Goal: Task Accomplishment & Management: Manage account settings

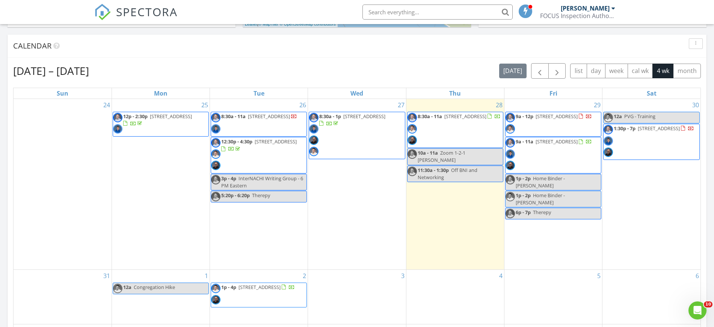
scroll to position [699, 729]
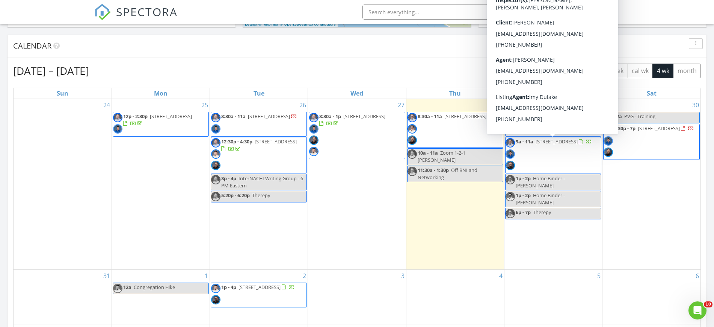
click at [678, 223] on div "30 12a PVG - Training 1:30p - 7p 5700 Ravenspur Dr #307, Rancho Palos Verdes 90…" at bounding box center [652, 184] width 98 height 170
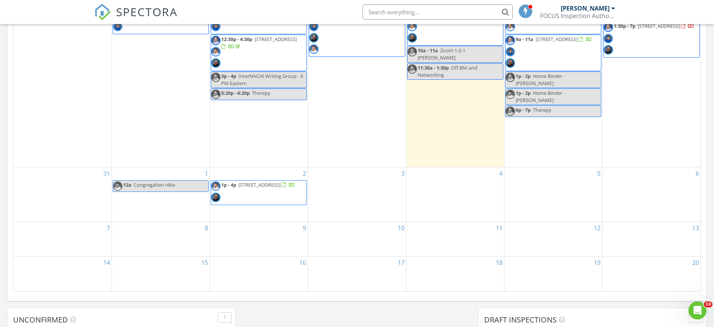
scroll to position [401, 0]
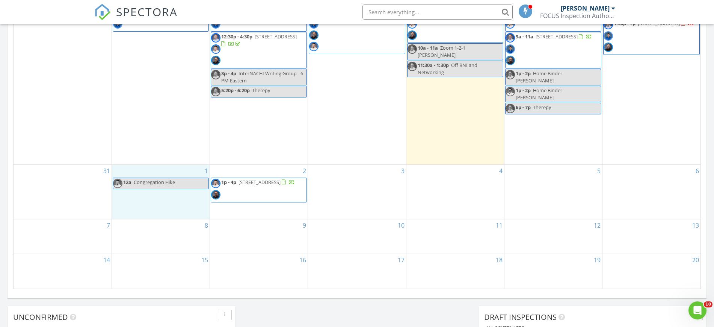
click at [165, 166] on div "1 12a Congregation Hike" at bounding box center [161, 192] width 98 height 54
click at [159, 135] on link "Inspection" at bounding box center [159, 135] width 39 height 12
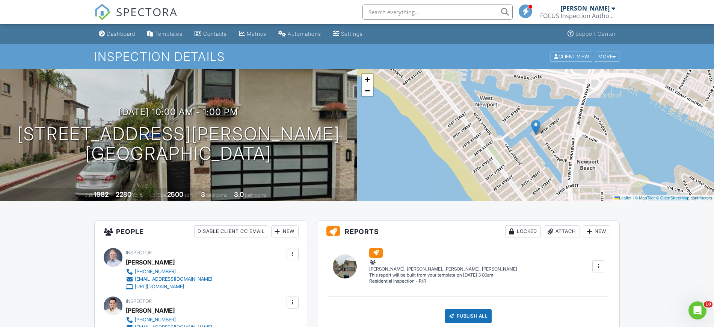
click at [123, 32] on div "Dashboard" at bounding box center [121, 33] width 29 height 6
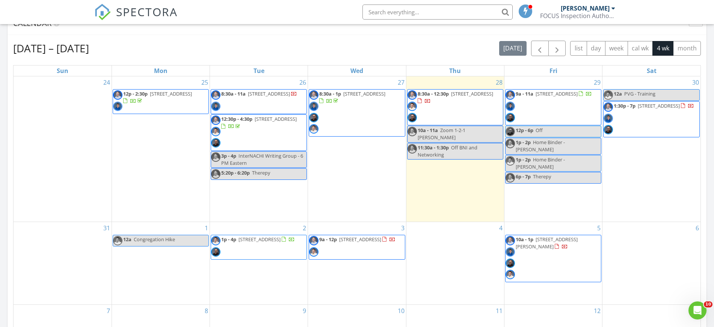
scroll to position [324, 0]
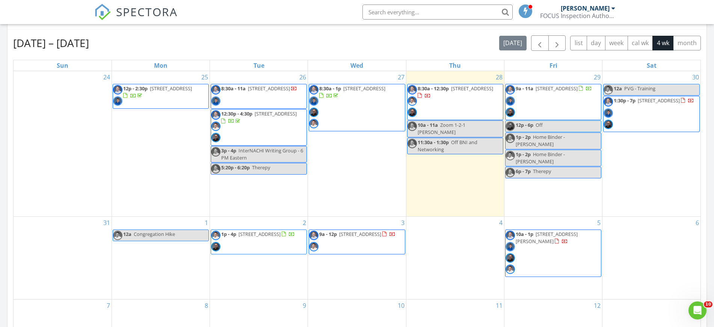
click at [448, 240] on div "4" at bounding box center [456, 257] width 98 height 82
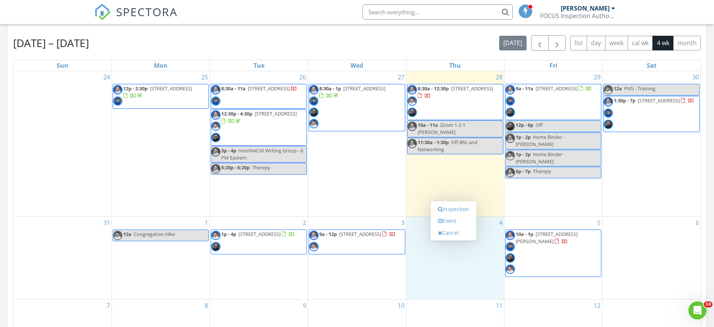
click at [452, 222] on link "Event" at bounding box center [453, 221] width 39 height 12
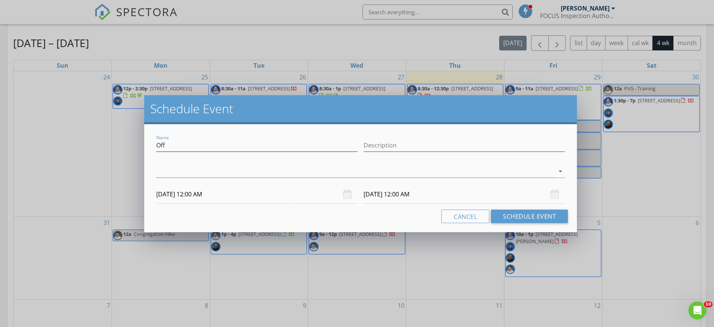
click at [228, 141] on input "Off" at bounding box center [256, 145] width 201 height 12
type input "O"
type input "Off BNI and Networking"
click at [246, 168] on div at bounding box center [355, 171] width 398 height 12
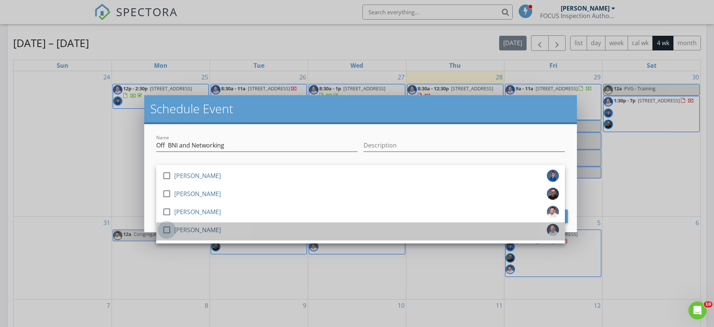
click at [166, 229] on div at bounding box center [166, 229] width 13 height 13
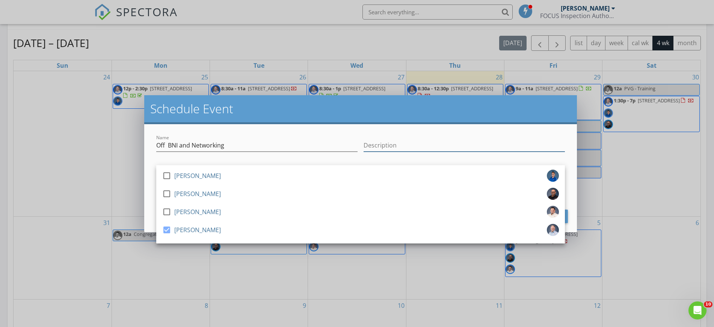
click at [409, 147] on input "Description" at bounding box center [464, 145] width 201 height 12
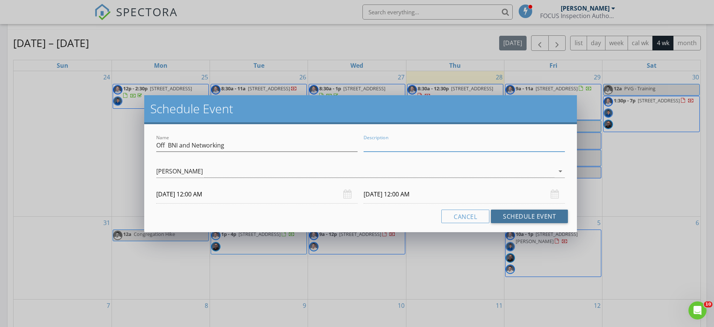
click at [549, 219] on button "Schedule Event" at bounding box center [529, 216] width 77 height 14
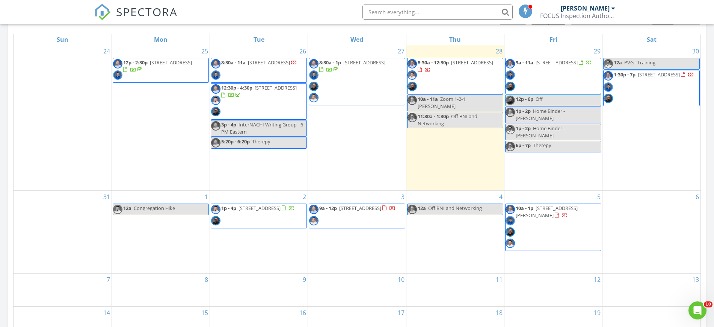
scroll to position [326, 0]
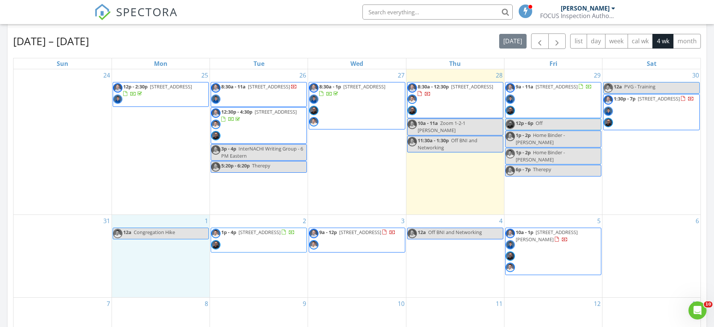
click at [145, 216] on div "1 12a Congregation Hike" at bounding box center [161, 256] width 98 height 82
click at [158, 196] on link "Event" at bounding box center [159, 197] width 39 height 12
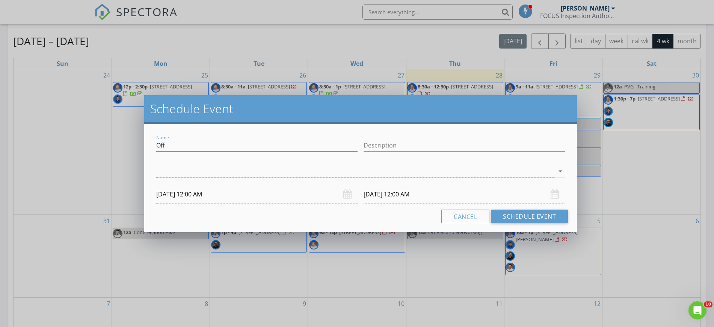
click at [186, 147] on input "Off" at bounding box center [256, 145] width 201 height 12
type input "O"
type input "Labor Day"
click at [469, 219] on button "Cancel" at bounding box center [466, 216] width 48 height 14
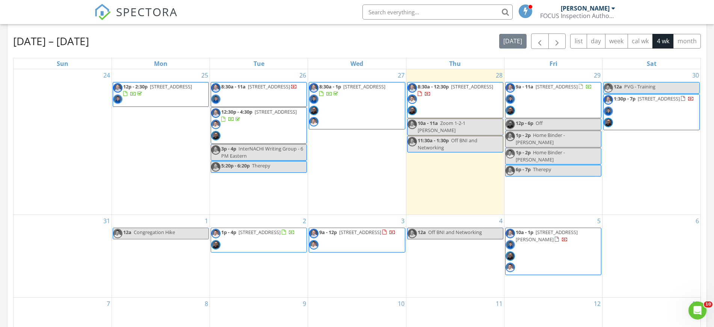
click at [145, 218] on div "1 12a Congregation Hike" at bounding box center [161, 256] width 98 height 82
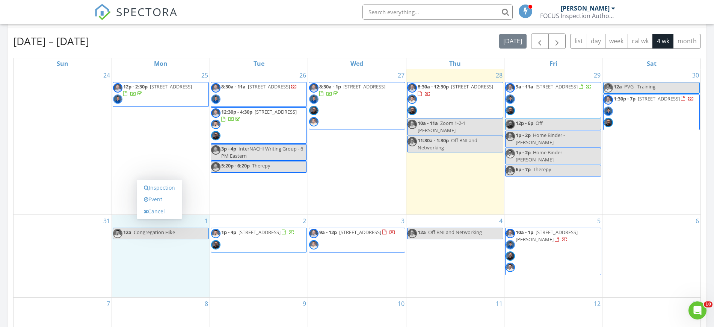
click at [159, 200] on link "Event" at bounding box center [159, 199] width 39 height 12
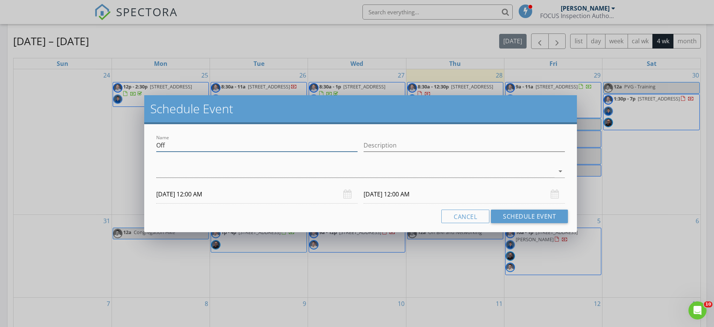
click at [186, 141] on input "Off" at bounding box center [256, 145] width 201 height 12
type input "O"
click at [170, 171] on div at bounding box center [355, 171] width 398 height 12
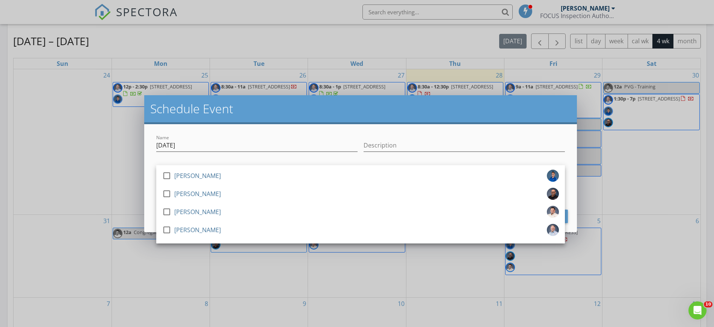
click at [166, 209] on div at bounding box center [166, 211] width 13 height 13
click at [407, 144] on input "Description" at bounding box center [464, 145] width 201 height 12
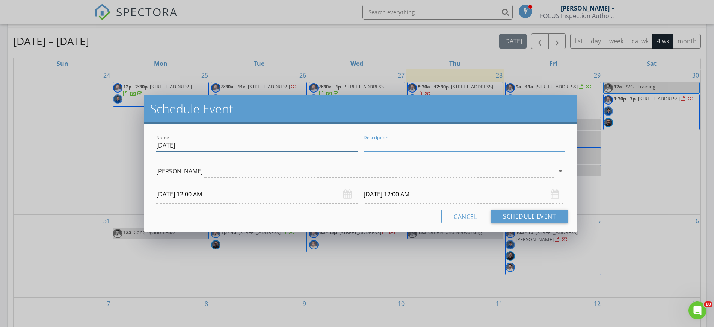
click at [216, 148] on input "Labor Day" at bounding box center [256, 145] width 201 height 12
type input "Labor Day - No Termite"
click at [520, 215] on button "Schedule Event" at bounding box center [529, 216] width 77 height 14
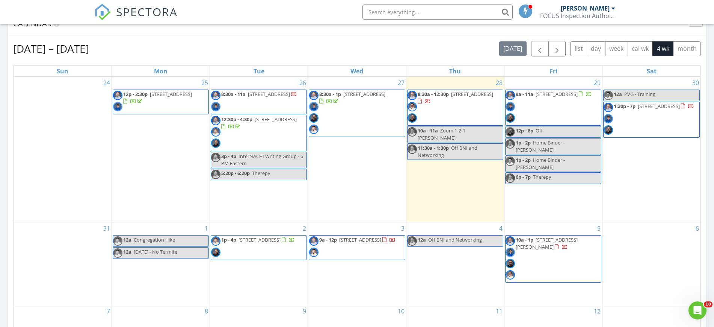
scroll to position [307, 0]
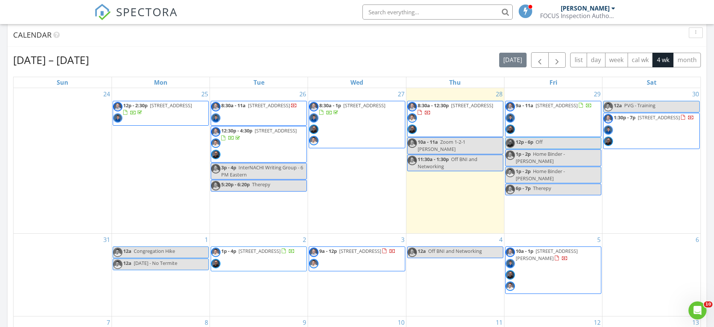
click at [572, 263] on span "10a - 1p 3601 Finley Ave, Newport Beach 92663" at bounding box center [553, 269] width 95 height 45
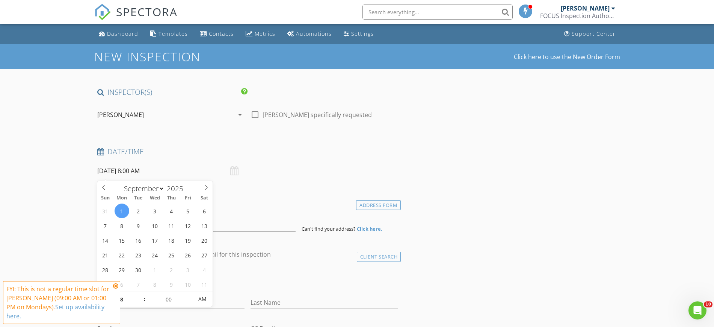
click at [162, 171] on input "[DATE] 8:00 AM" at bounding box center [170, 171] width 147 height 18
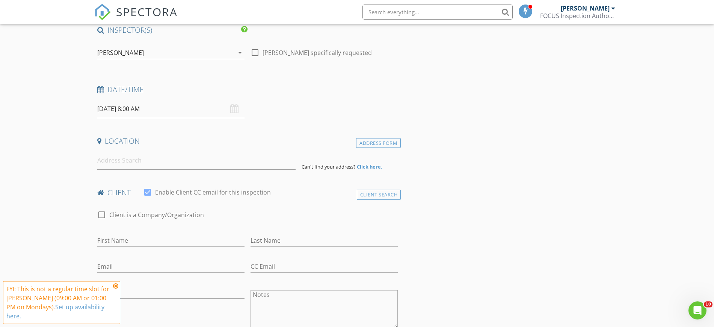
scroll to position [64, 0]
click at [116, 284] on icon at bounding box center [115, 286] width 5 height 6
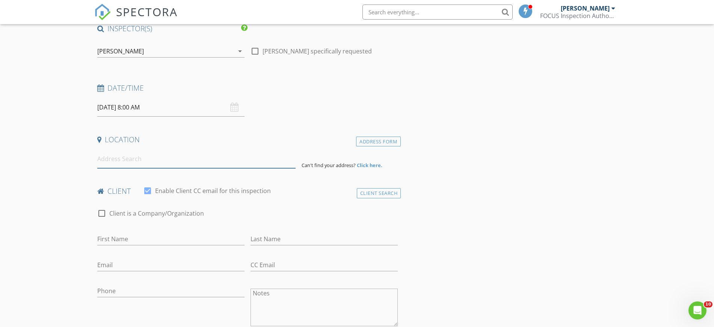
click at [151, 160] on input at bounding box center [196, 159] width 198 height 18
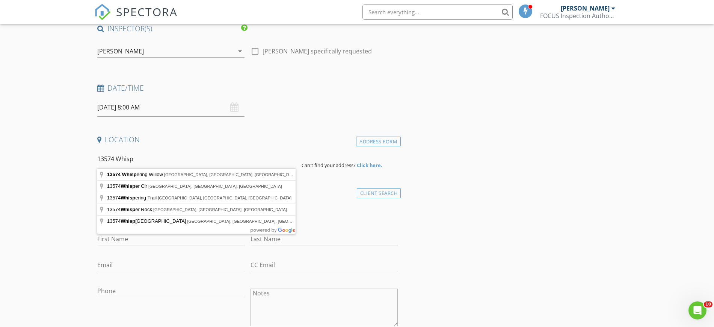
type input "[STREET_ADDRESS]"
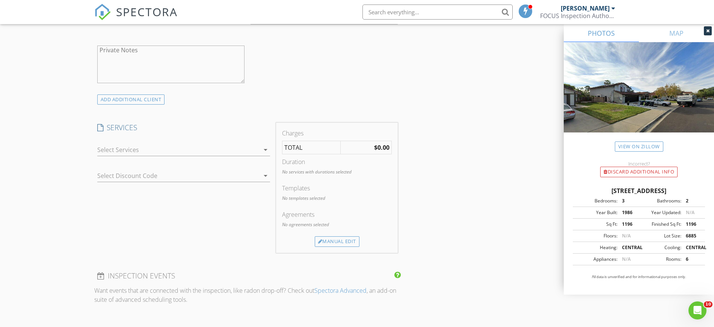
scroll to position [529, 0]
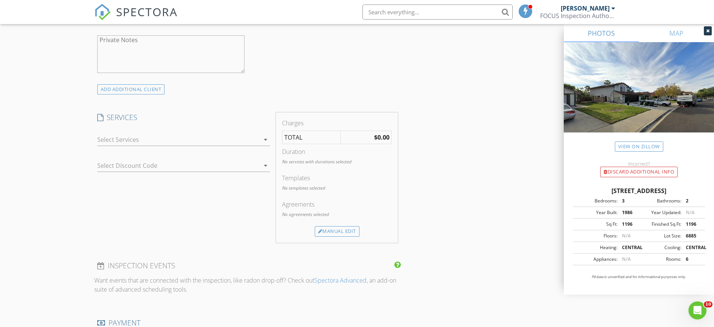
click at [265, 139] on icon "arrow_drop_down" at bounding box center [265, 139] width 9 height 9
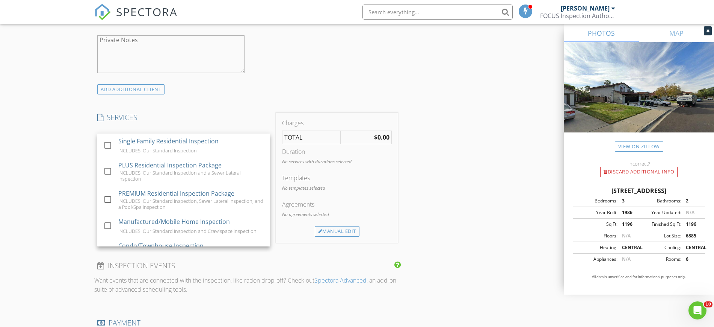
click at [109, 166] on div at bounding box center [107, 171] width 13 height 13
checkbox input "true"
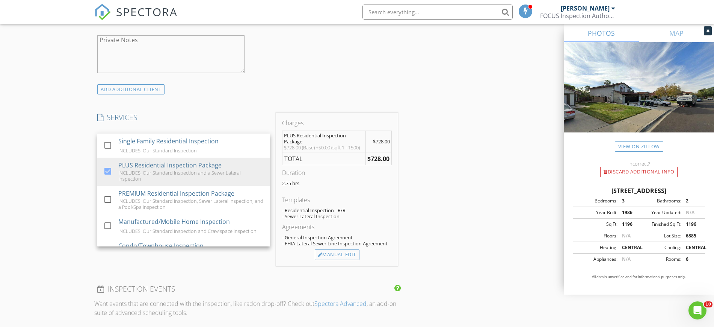
click at [337, 254] on div "Manual Edit" at bounding box center [337, 254] width 45 height 11
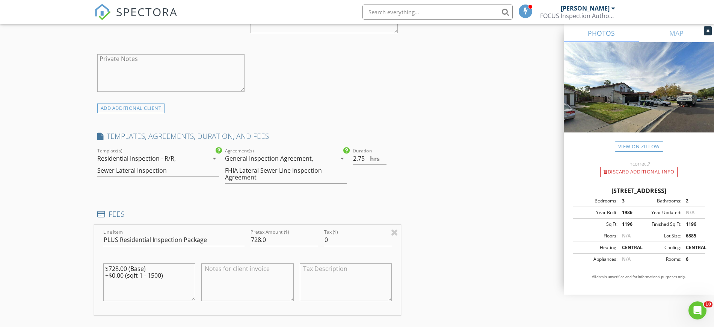
scroll to position [514, 0]
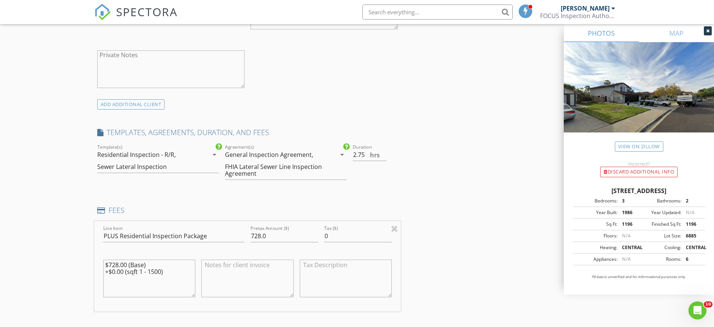
click at [212, 266] on textarea at bounding box center [247, 278] width 92 height 38
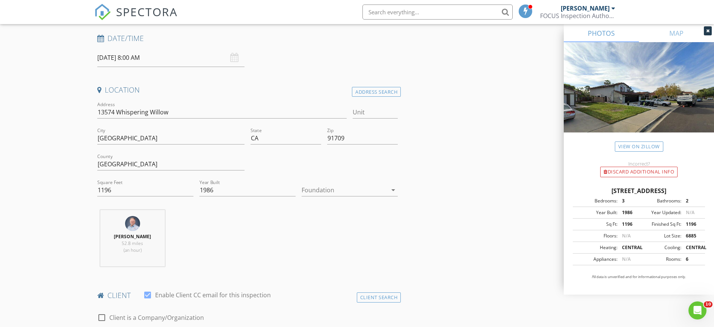
scroll to position [121, 0]
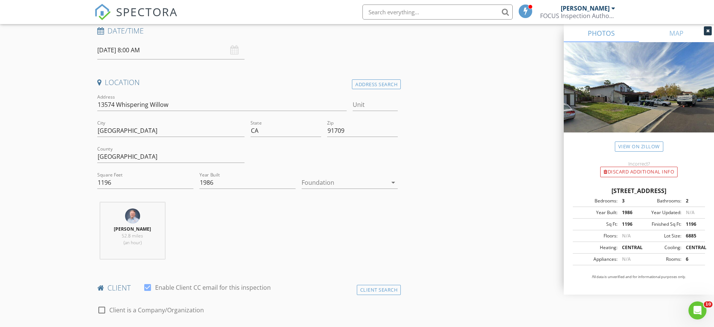
click at [362, 186] on div at bounding box center [345, 182] width 86 height 12
click at [315, 218] on div "Slab" at bounding box center [350, 221] width 84 height 9
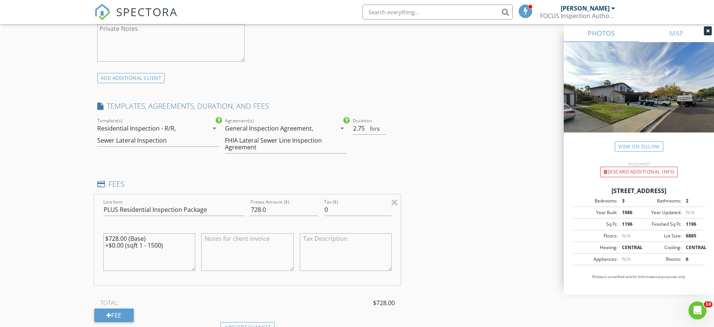
scroll to position [558, 0]
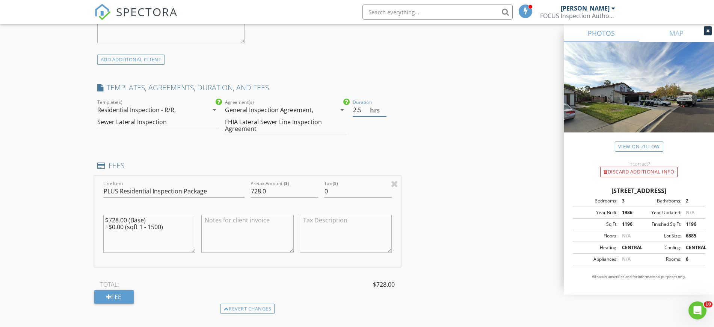
type input "2.5"
click at [386, 112] on input "2.5" at bounding box center [370, 110] width 34 height 12
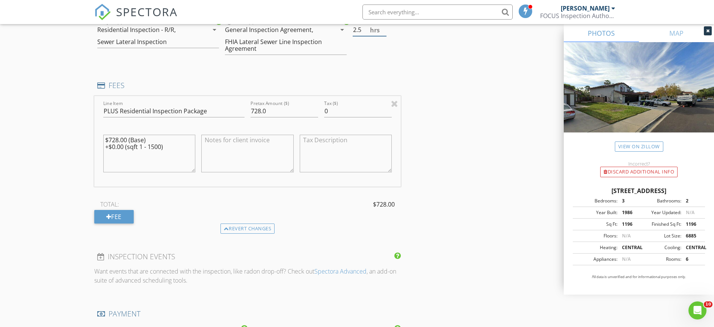
scroll to position [640, 0]
click at [115, 136] on textarea "$728.00 (Base) +$0.00 (sqft 1 - 1500)" at bounding box center [149, 152] width 92 height 38
type textarea "$778.00 (Base) +$0.00 (sqft 1 - 1500)"
click at [209, 141] on textarea at bounding box center [247, 152] width 92 height 38
type textarea "-$50.00 Preferred Agent Discount Applied"
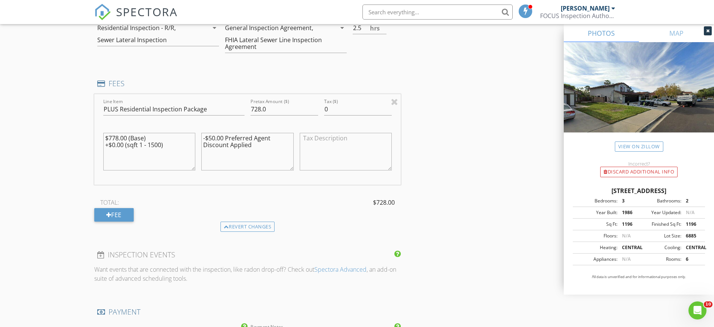
click at [431, 148] on div "INSPECTOR(S) check_box Randall Meadows PRIMARY check_box_outline_blank Abraham …" at bounding box center [357, 155] width 526 height 1417
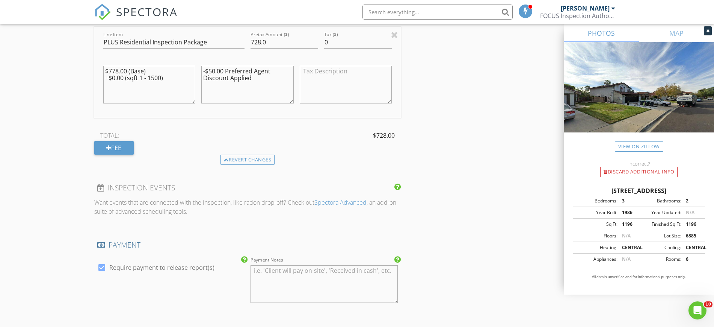
scroll to position [859, 0]
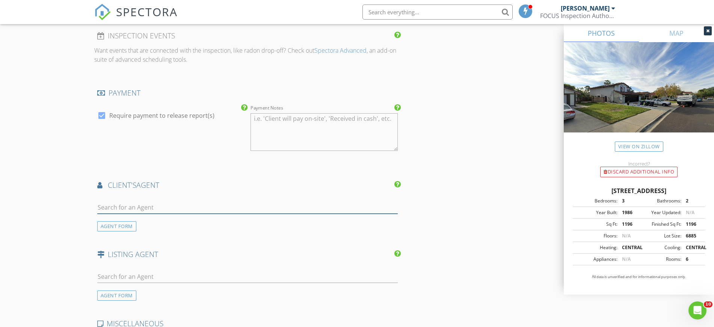
click at [188, 203] on input "text" at bounding box center [247, 207] width 301 height 12
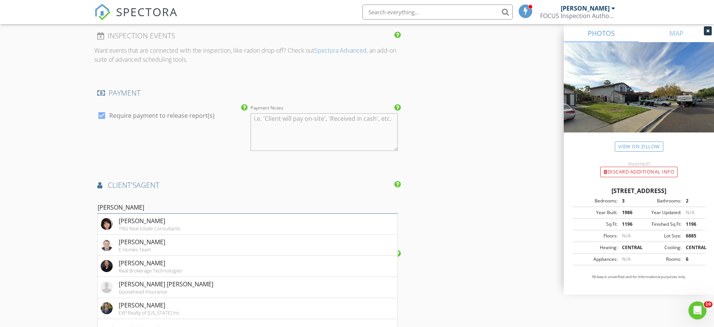
type input "Thomas"
click at [124, 263] on div "Thomas Ly" at bounding box center [151, 262] width 64 height 9
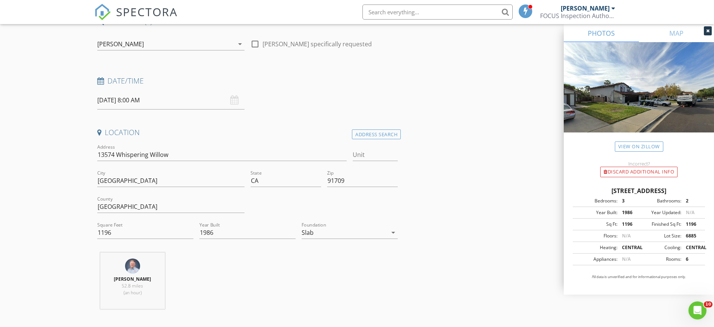
scroll to position [48, 0]
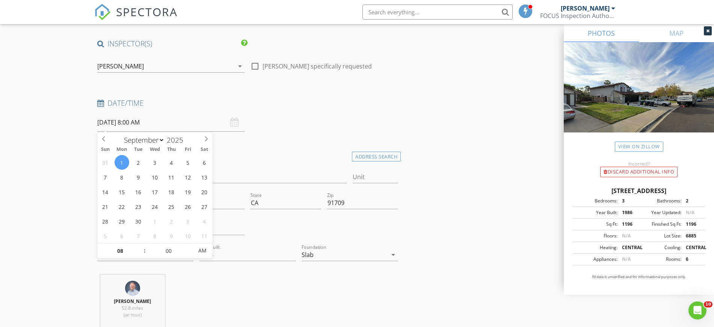
click at [174, 126] on input "09/01/2025 8:00 AM" at bounding box center [170, 122] width 147 height 18
type input "09"
type input "09/01/2025 9:00 AM"
click at [139, 244] on span at bounding box center [140, 247] width 5 height 8
click at [272, 110] on div "Date/Time" at bounding box center [247, 105] width 307 height 15
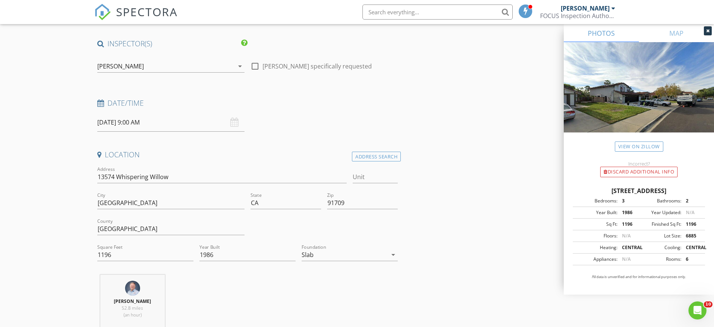
scroll to position [61, 0]
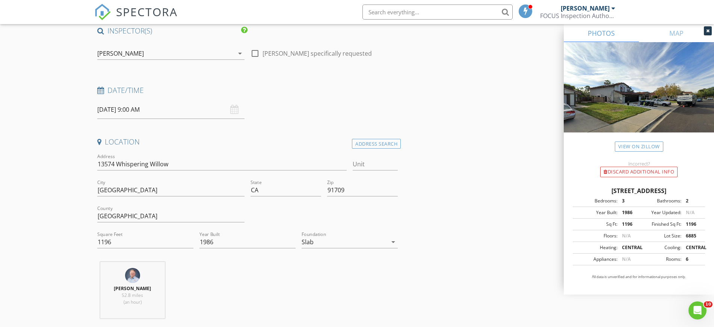
click at [240, 53] on icon "arrow_drop_down" at bounding box center [240, 53] width 9 height 9
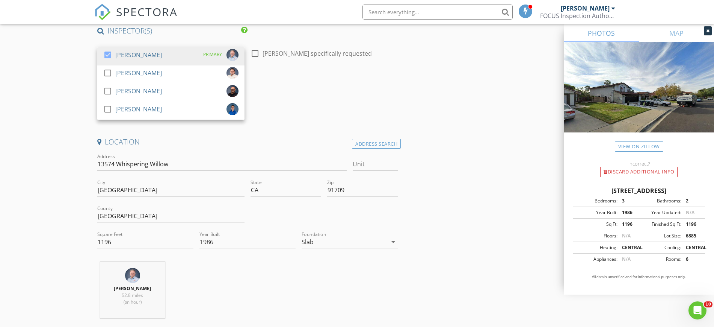
click at [107, 90] on div at bounding box center [107, 91] width 13 height 13
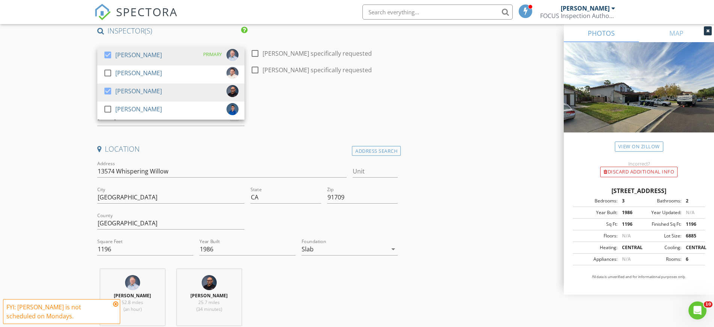
click at [106, 108] on div at bounding box center [107, 109] width 13 height 13
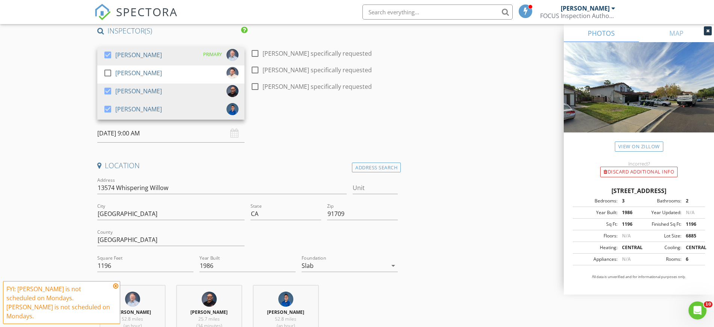
click at [117, 289] on icon at bounding box center [115, 286] width 5 height 6
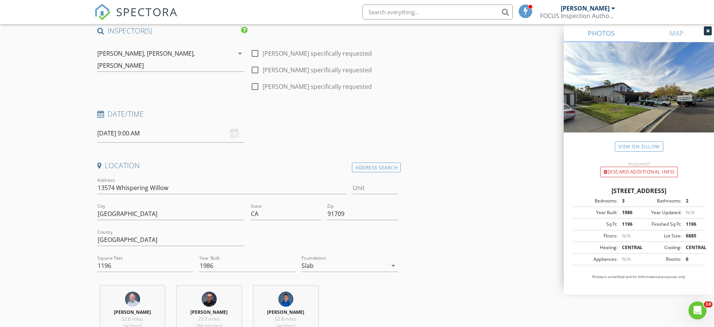
click at [357, 135] on div "Date/Time 09/01/2025 9:00 AM" at bounding box center [247, 125] width 307 height 33
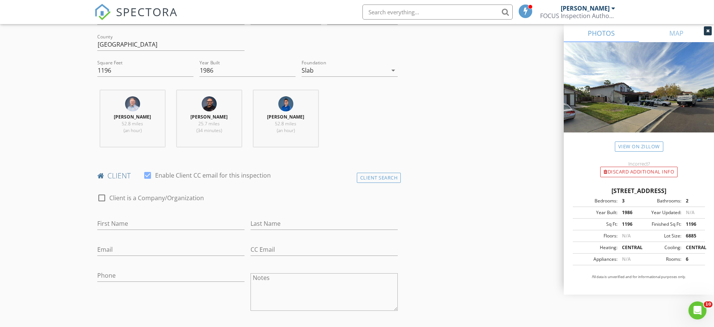
scroll to position [265, 0]
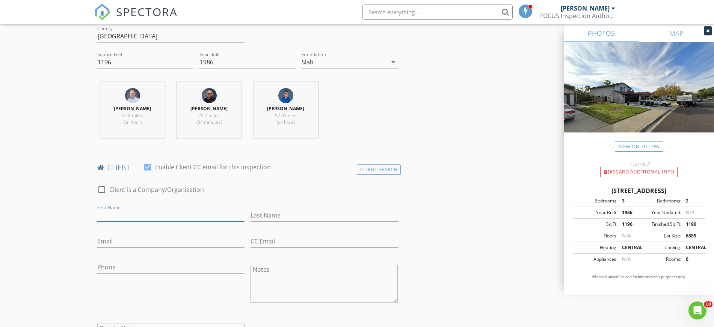
click at [182, 216] on input "First Name" at bounding box center [170, 215] width 147 height 12
type input "Anh"
type input "Tran"
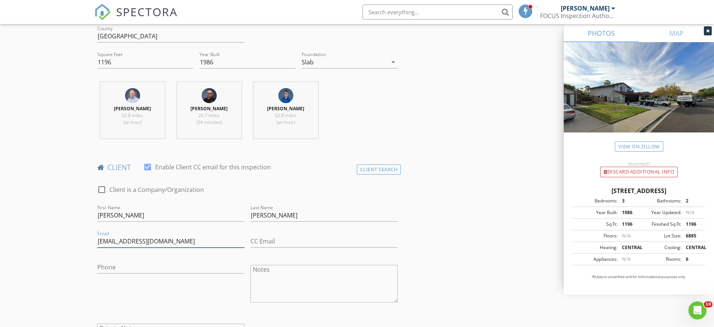
type input "atranpham2018@gmail.com"
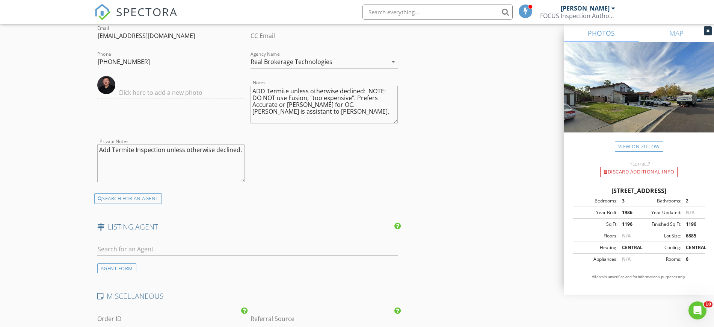
scroll to position [1106, 0]
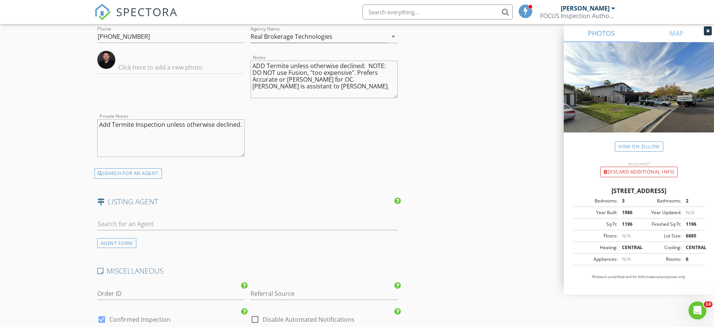
type input "408-718-8793"
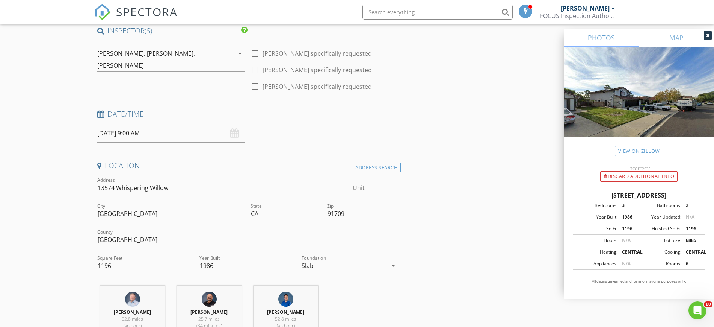
scroll to position [0, 0]
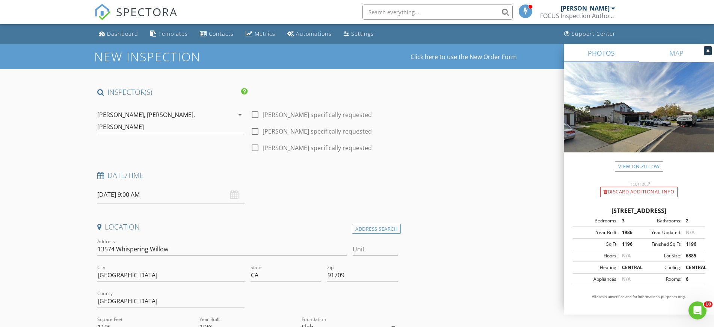
click at [169, 196] on input "09/01/2025 9:00 AM" at bounding box center [170, 194] width 147 height 18
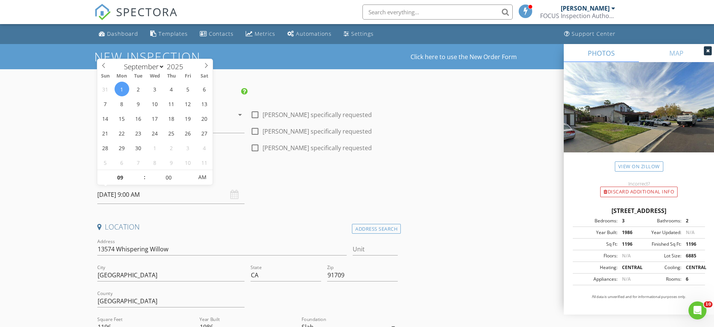
select select "7"
click at [103, 66] on icon at bounding box center [103, 65] width 5 height 5
type input "08/29/2025 9:00 AM"
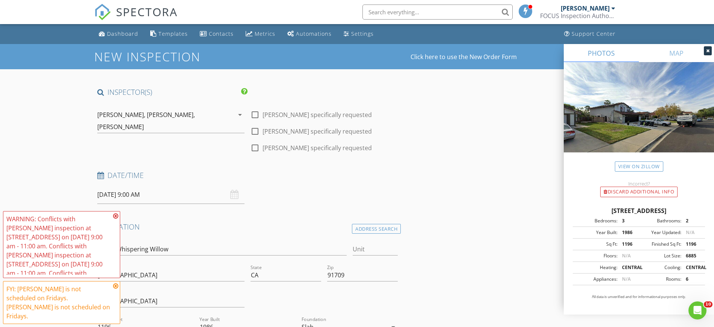
click at [116, 219] on icon at bounding box center [115, 216] width 5 height 6
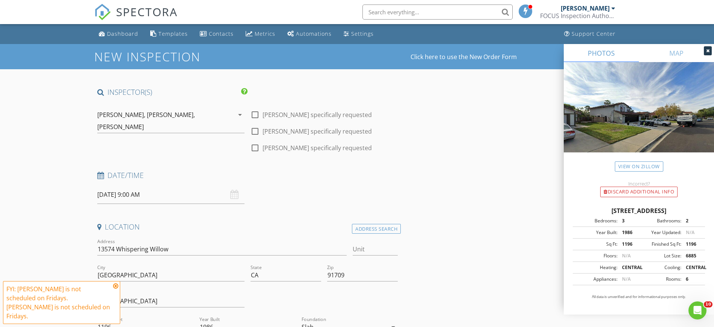
click at [116, 289] on icon at bounding box center [115, 286] width 5 height 6
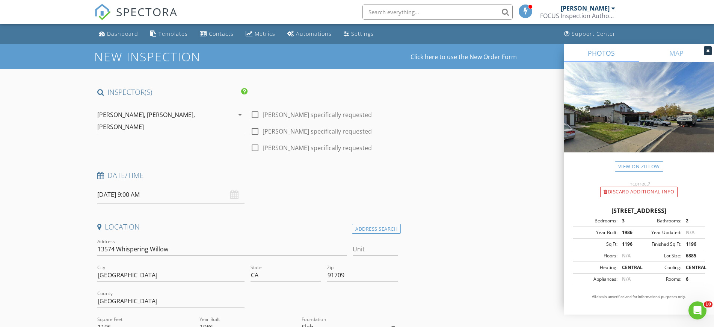
click at [238, 114] on icon "arrow_drop_down" at bounding box center [240, 114] width 9 height 9
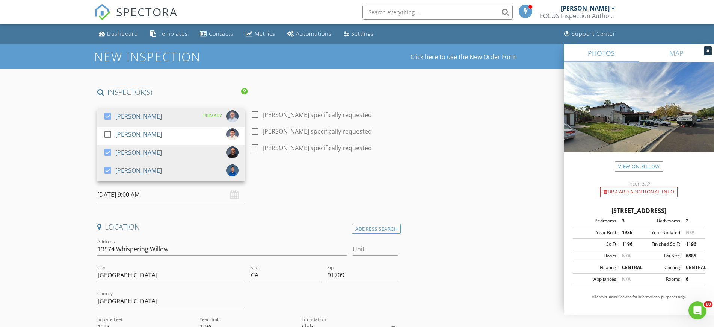
click at [106, 152] on div at bounding box center [107, 152] width 13 height 13
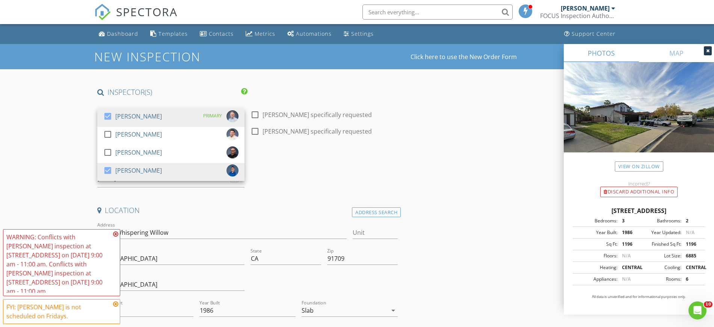
click at [107, 166] on div at bounding box center [107, 170] width 13 height 13
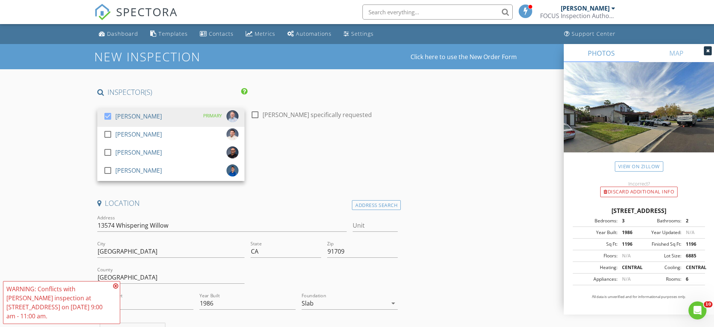
click at [106, 133] on div at bounding box center [107, 134] width 13 height 13
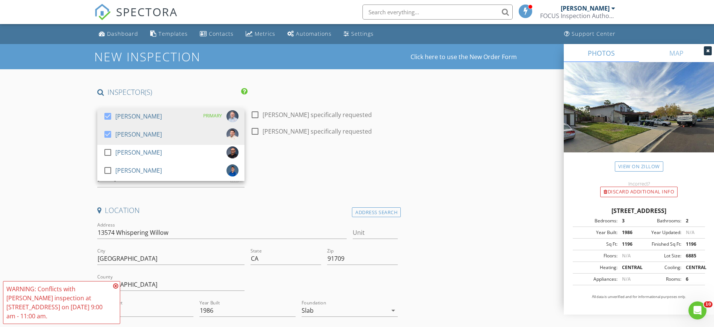
click at [116, 286] on icon at bounding box center [115, 286] width 5 height 6
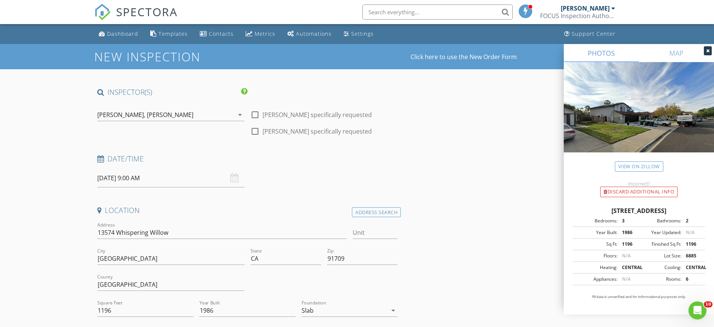
click at [309, 161] on h4 "Date/Time" at bounding box center [247, 159] width 301 height 10
click at [256, 113] on div at bounding box center [255, 114] width 13 height 13
checkbox input "true"
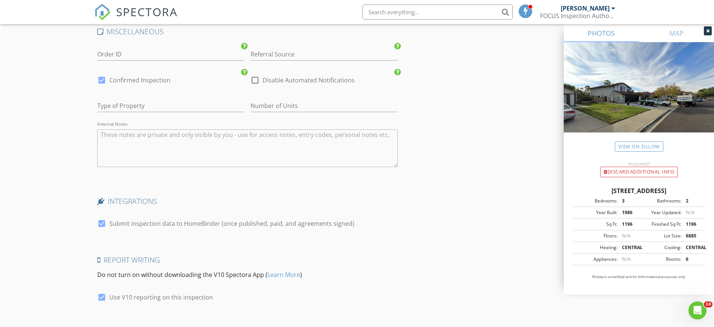
scroll to position [1252, 0]
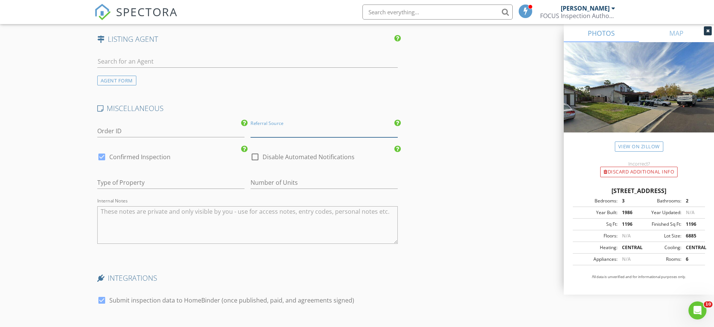
click at [307, 133] on input "Referral Source" at bounding box center [324, 131] width 147 height 12
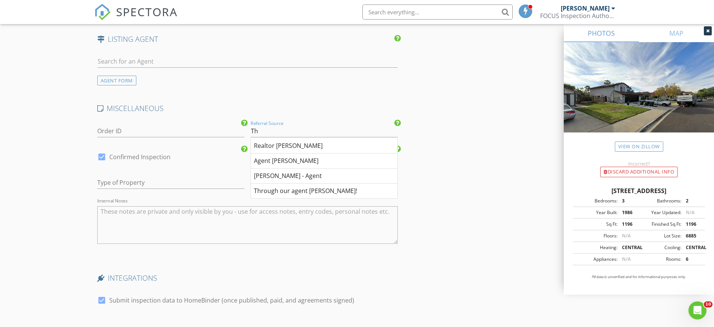
click at [293, 146] on div "Realtor Thomas Ly" at bounding box center [324, 145] width 147 height 15
type input "Realtor Thomas Ly"
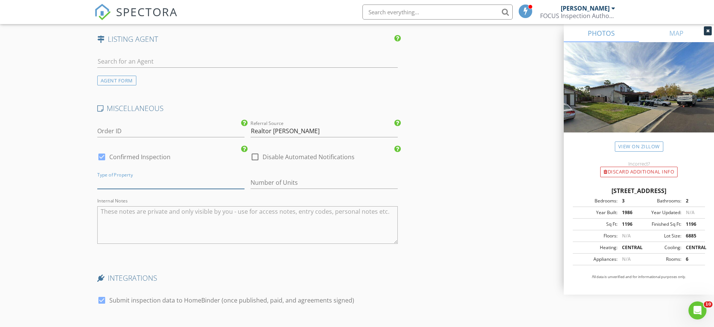
click at [164, 180] on input "text" at bounding box center [170, 182] width 147 height 12
type input "SFR"
type input "1"
click at [178, 207] on textarea "Internal Notes" at bounding box center [247, 225] width 301 height 38
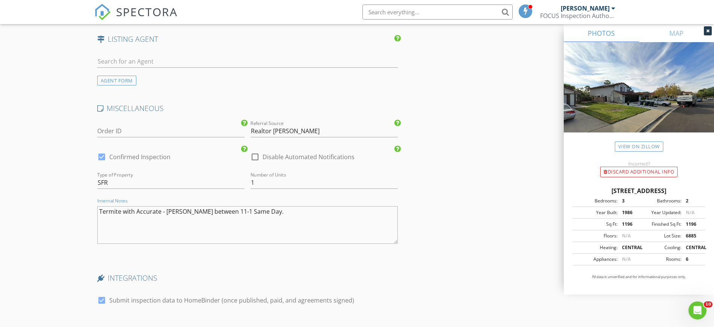
type textarea "Termite with Accurate - Chris between 11-1 Same Day."
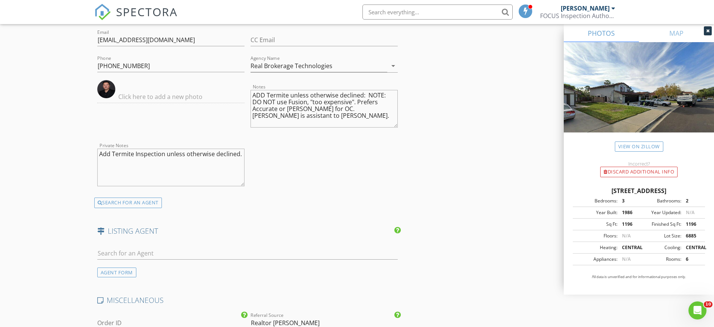
scroll to position [1065, 0]
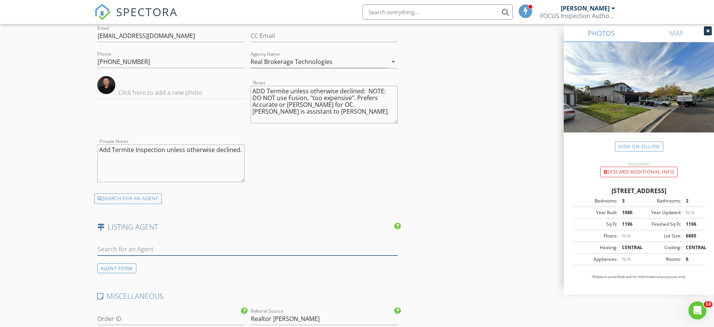
click at [171, 244] on input "text" at bounding box center [247, 249] width 301 height 12
paste input "DALE FREITAS"
type input "D"
click at [116, 267] on div "AGENT FORM" at bounding box center [116, 268] width 39 height 10
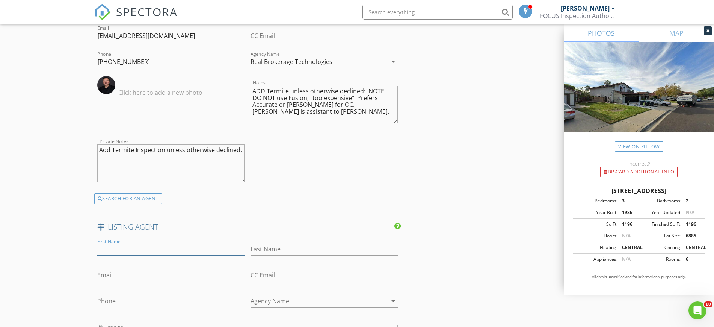
click at [139, 246] on input "First Name" at bounding box center [170, 249] width 147 height 12
type input "Dale"
paste input "DALE FREITAS"
click at [132, 245] on input "Dale" at bounding box center [170, 249] width 147 height 12
click at [252, 248] on input "DALE FREITAS" at bounding box center [324, 249] width 147 height 12
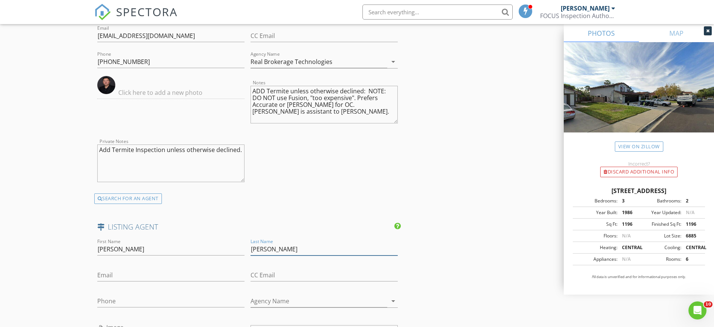
type input "Freitas"
click at [150, 275] on input "Email" at bounding box center [170, 275] width 147 height 12
paste input "dalefreitasrealty@verizon.net"
type input "dalefreitasrealty@verizon.net"
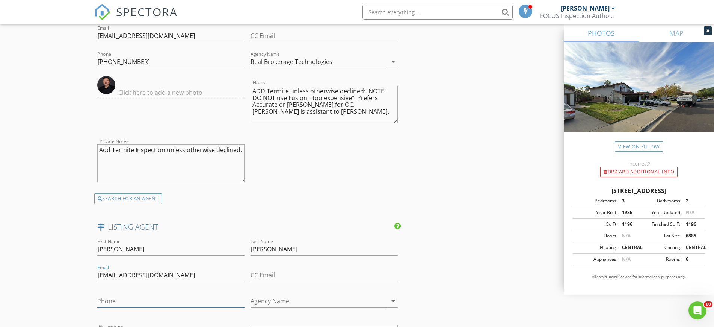
click at [164, 302] on input "Phone" at bounding box center [170, 301] width 147 height 12
paste input "909-239-3981"
type input "909-239-3981"
click at [282, 303] on input "Agency Name" at bounding box center [319, 301] width 137 height 12
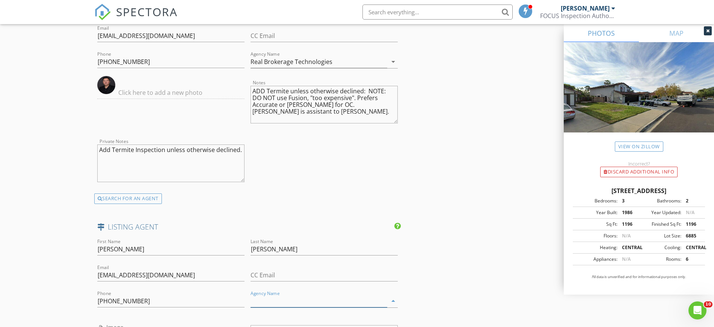
paste input "DALE FREITAS REALTY"
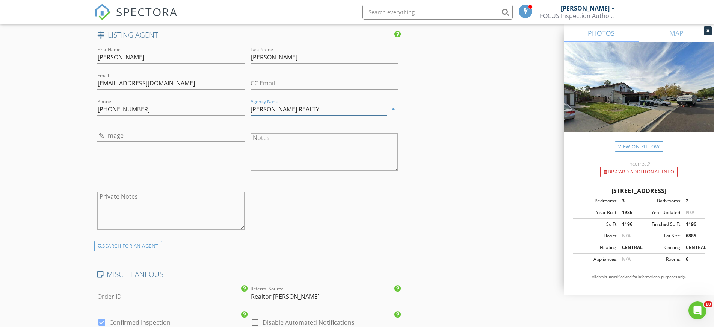
scroll to position [1259, 0]
type input "DALE FREITAS REALTY"
click at [124, 133] on input "Image" at bounding box center [170, 133] width 147 height 12
type input "Dale Freitas Realtor.jpg"
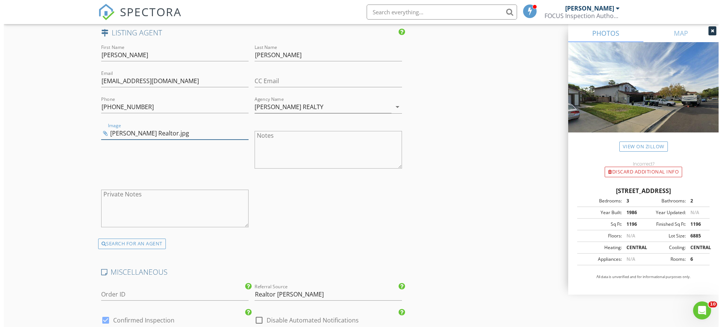
scroll to position [1544, 0]
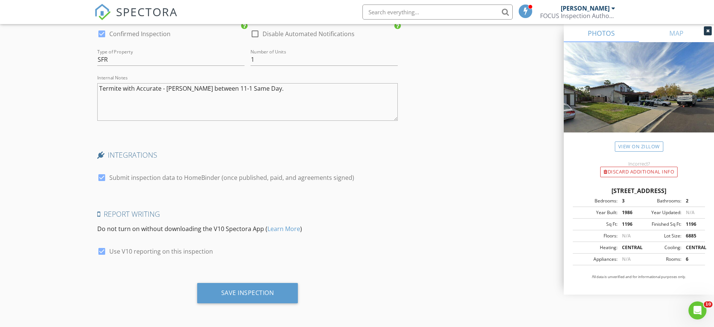
click at [240, 290] on div "Save Inspection" at bounding box center [247, 293] width 53 height 8
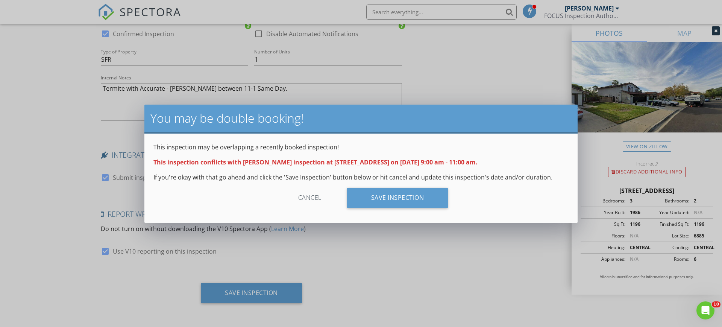
click at [404, 197] on div "Save Inspection" at bounding box center [397, 198] width 101 height 20
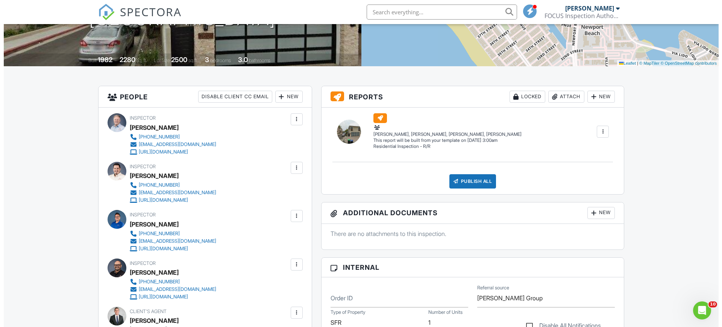
scroll to position [128, 0]
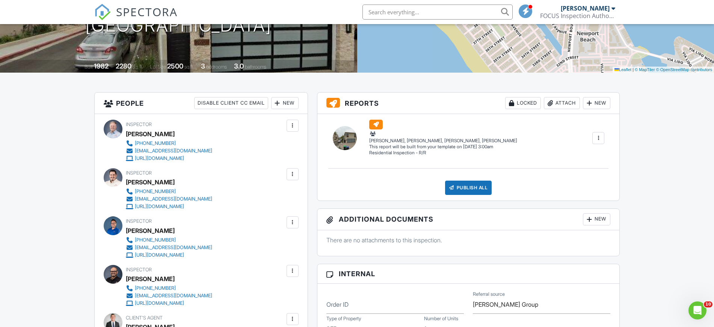
click at [283, 100] on div "New" at bounding box center [284, 103] width 27 height 12
click at [289, 126] on li "Client" at bounding box center [312, 125] width 74 height 19
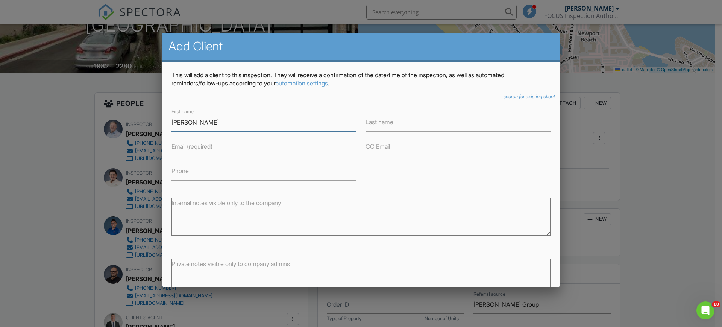
type input "Jennifer"
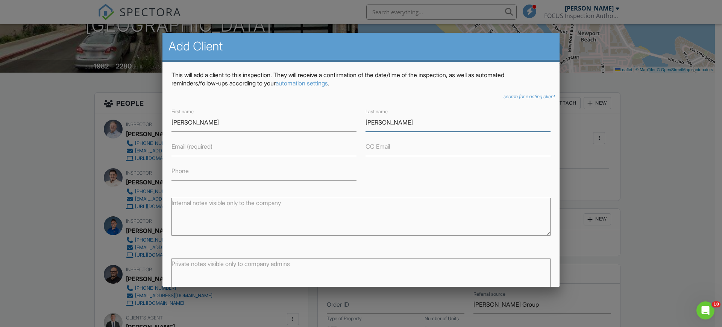
type input "Imbriani"
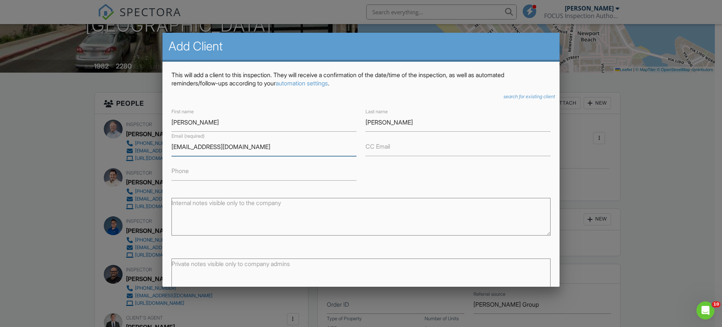
type input "jimbriani93@gmail.com"
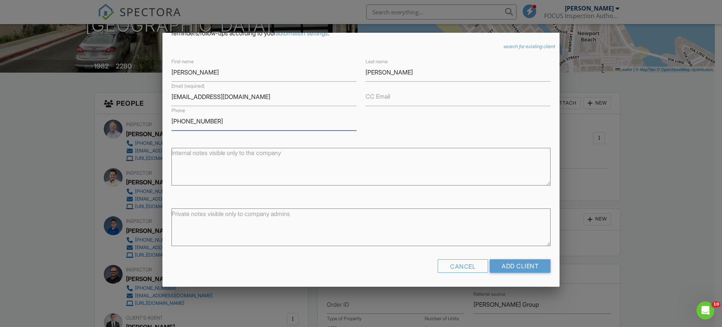
scroll to position [51, 0]
type input "909-816-1160"
click at [498, 263] on input "Add Client" at bounding box center [519, 265] width 61 height 14
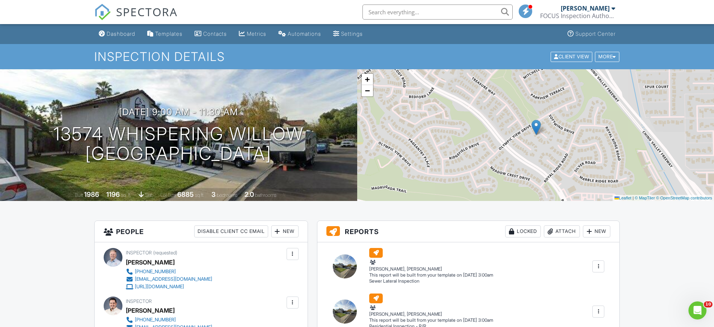
drag, startPoint x: 718, startPoint y: 53, endPoint x: 721, endPoint y: 48, distance: 5.9
click at [122, 35] on div "Dashboard" at bounding box center [121, 33] width 29 height 6
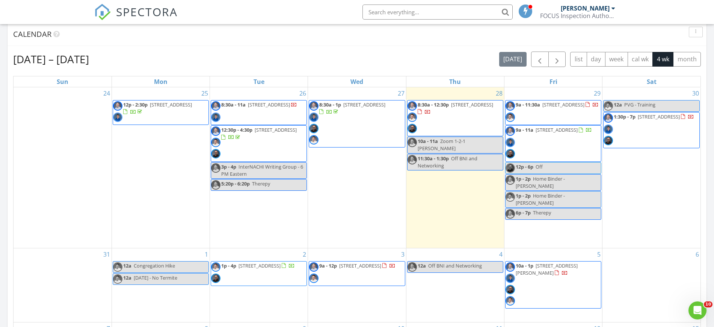
scroll to position [327, 0]
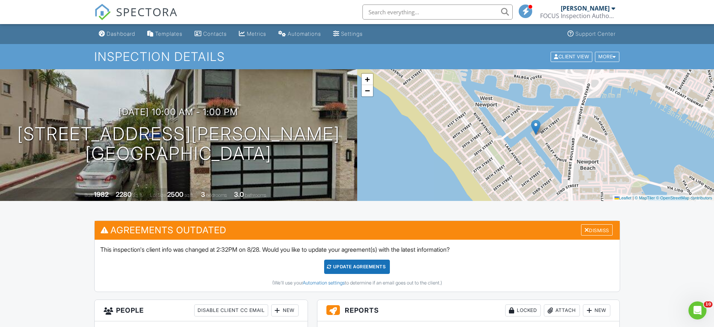
click at [358, 266] on div "Update Agreements" at bounding box center [357, 266] width 66 height 14
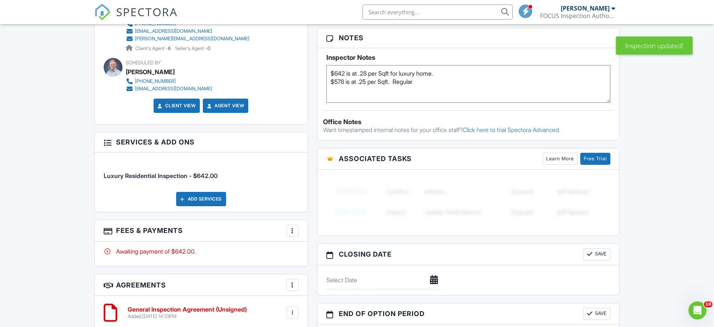
click at [292, 229] on div at bounding box center [293, 231] width 8 height 8
click at [312, 252] on li "Edit Fees & Payments" at bounding box center [330, 253] width 79 height 19
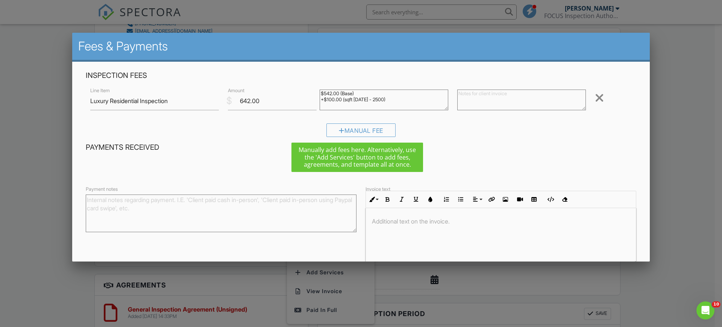
click at [339, 132] on div at bounding box center [342, 130] width 6 height 6
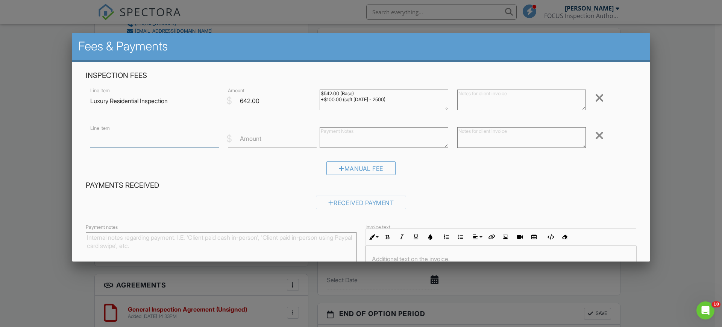
click at [145, 136] on input "Line Item" at bounding box center [154, 138] width 129 height 18
type input "Sewer Lateral Line Inspection"
click at [237, 139] on input "Amount" at bounding box center [272, 138] width 89 height 18
type input "250.00"
click at [339, 136] on textarea at bounding box center [383, 137] width 129 height 21
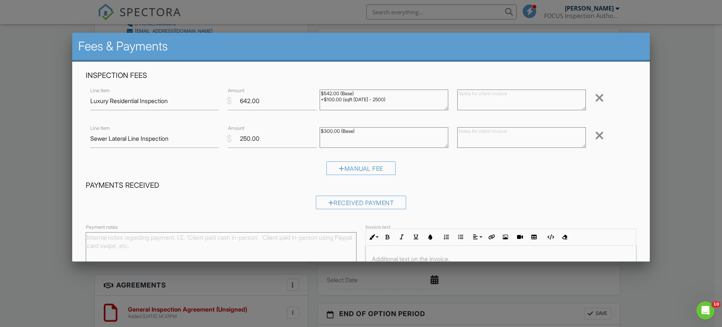
type textarea "$300.00 (Base)"
click at [470, 137] on textarea at bounding box center [521, 137] width 129 height 21
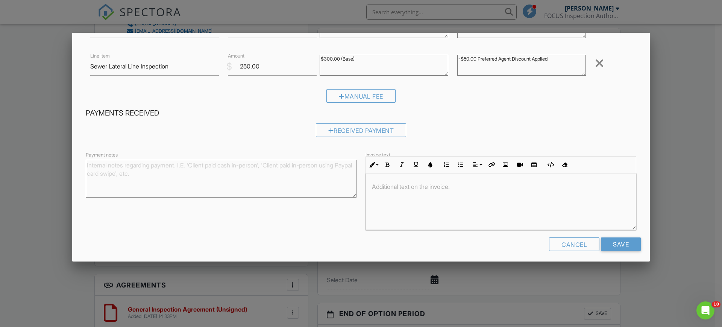
scroll to position [76, 0]
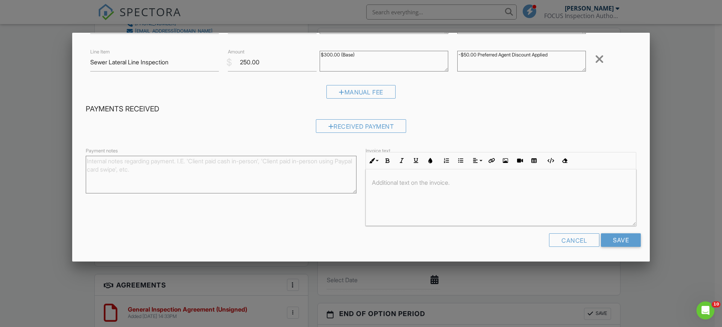
type textarea "-$50.00 Preferred Agent Discount Applied"
click at [613, 239] on input "Save" at bounding box center [621, 240] width 40 height 14
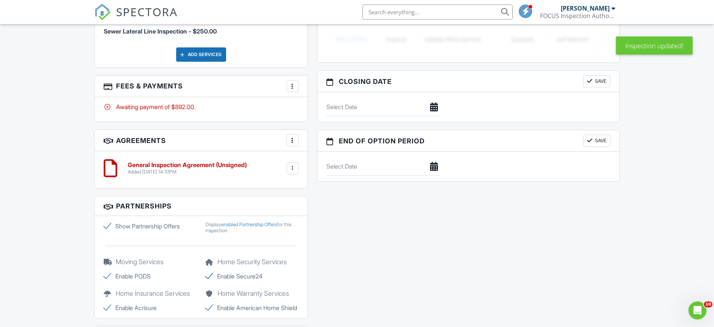
click at [292, 140] on div at bounding box center [293, 140] width 8 height 8
click at [314, 161] on li "Add Agreement" at bounding box center [337, 163] width 92 height 19
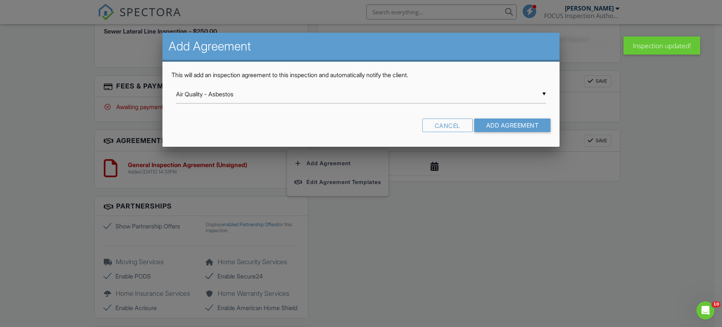
click at [542, 95] on div "▼ Air Quality - Asbestos Air Quality - Asbestos 203K Consulting Services Agreem…" at bounding box center [361, 94] width 370 height 18
click at [555, 127] on body "SPECTORA Randall Meadows FOCUS Inspection Authority Role: Inspector Change Role…" at bounding box center [357, 33] width 714 height 1545
click at [544, 97] on div "▼ Air Quality - Asbestos Air Quality - Asbestos 203K Consulting Services Agreem…" at bounding box center [361, 94] width 370 height 18
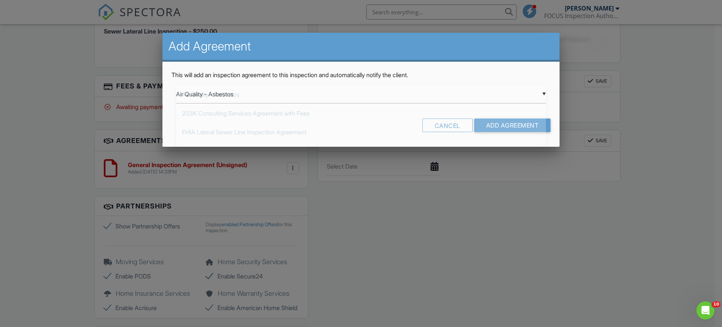
click at [269, 131] on span "FHIA Lateral Sewer Line Inspection Agreement" at bounding box center [361, 132] width 370 height 19
type input "FHIA Lateral Sewer Line Inspection Agreement"
click at [507, 122] on input "Add Agreement" at bounding box center [512, 125] width 77 height 14
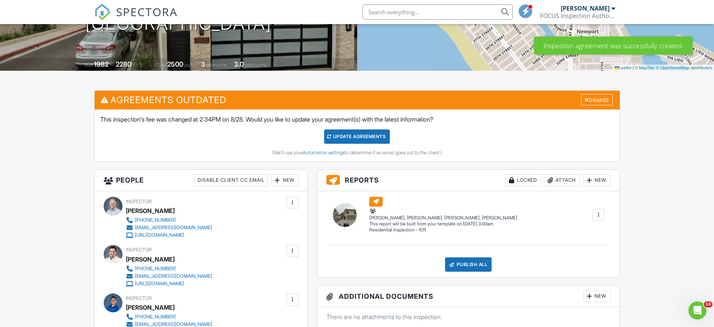
scroll to position [126, 0]
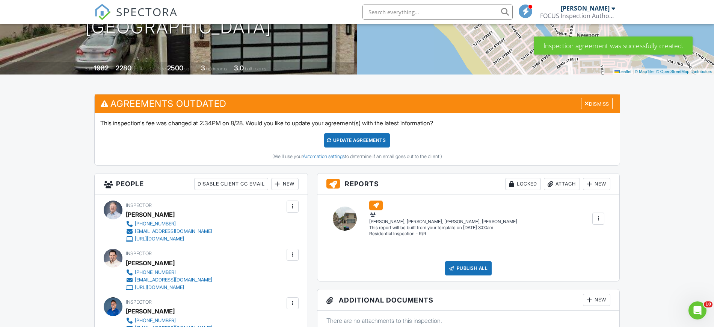
click at [363, 142] on div "Update Agreements" at bounding box center [357, 140] width 66 height 14
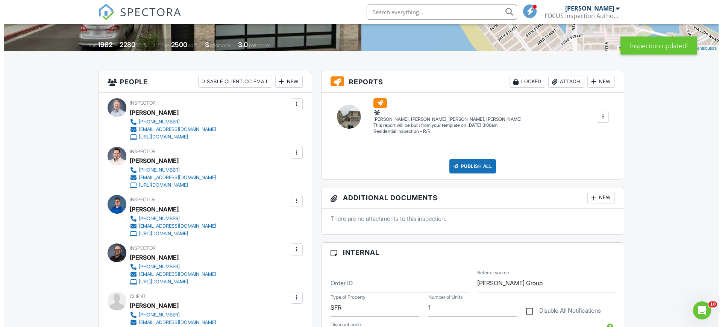
scroll to position [144, 0]
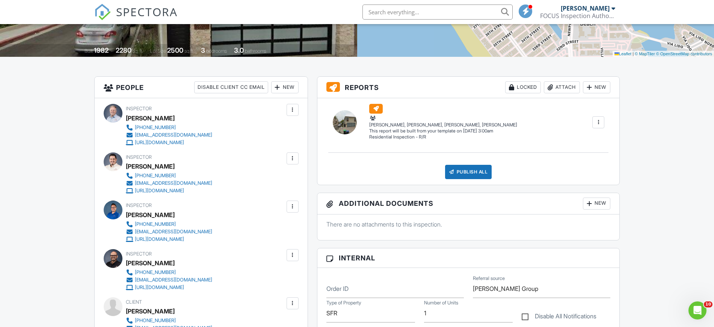
click at [593, 88] on div "New" at bounding box center [596, 87] width 27 height 12
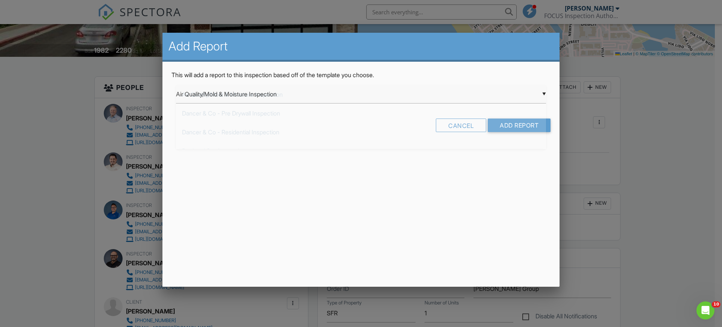
click at [543, 95] on div "▼ Air Quality/Mold & Moisture Inspection Air Quality/Mold & Moisture Inspection…" at bounding box center [361, 94] width 370 height 18
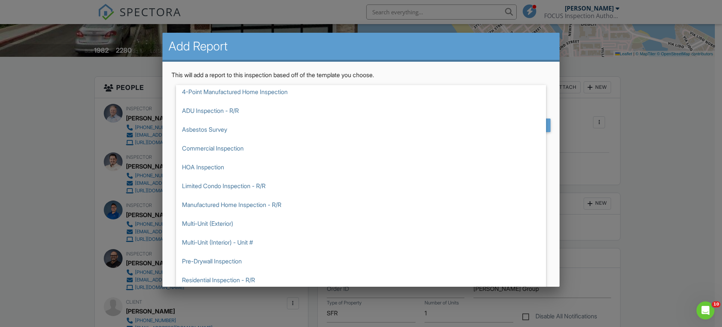
scroll to position [40, 0]
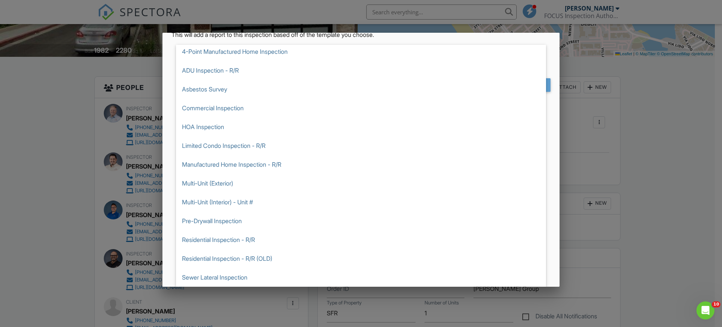
click at [245, 272] on span "Sewer Lateral Inspection" at bounding box center [361, 277] width 370 height 19
type input "Sewer Lateral Inspection"
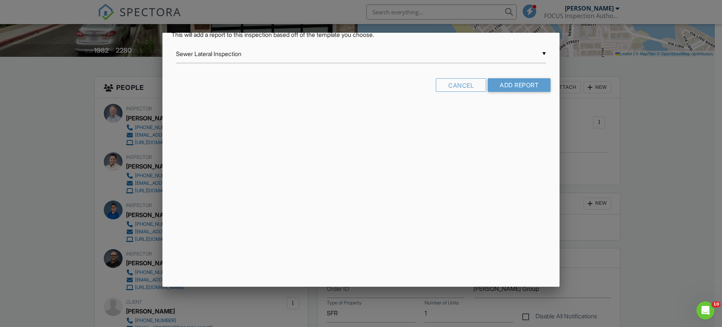
scroll to position [0, 0]
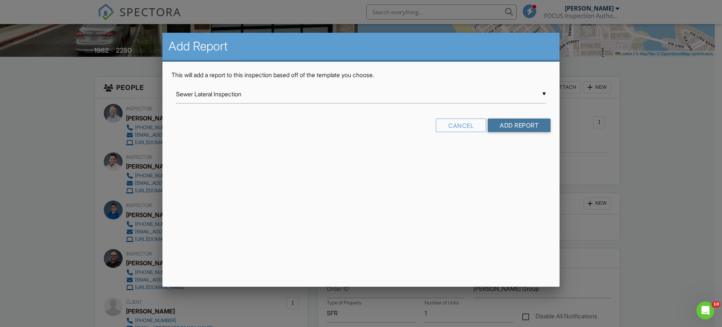
click at [522, 125] on input "Add Report" at bounding box center [518, 125] width 63 height 14
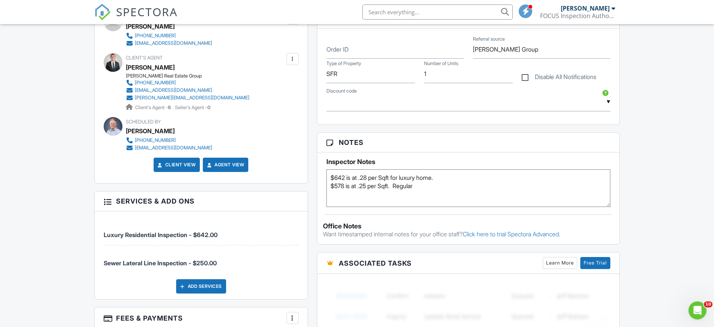
scroll to position [433, 0]
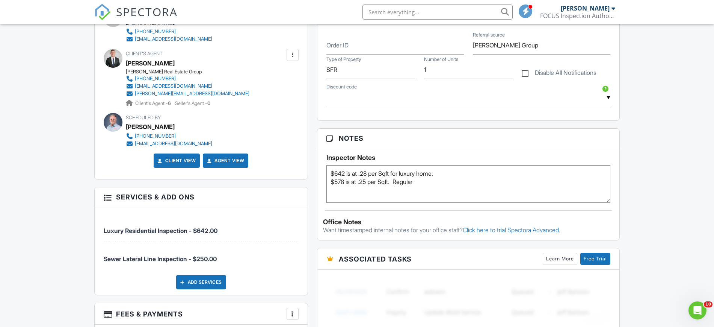
click at [429, 184] on textarea "$642 is at .28 per Sqft for luxury home. $578 is at .25 per Sqft. Regular" at bounding box center [469, 184] width 284 height 38
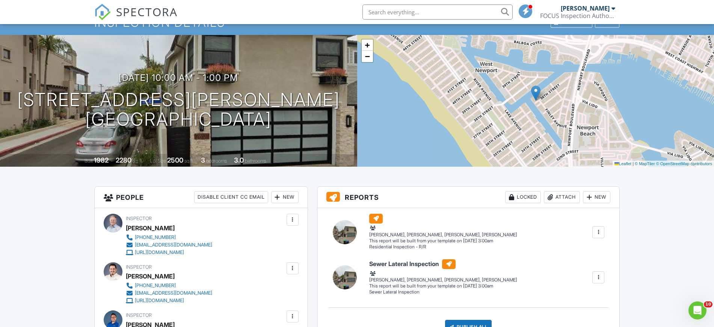
scroll to position [0, 0]
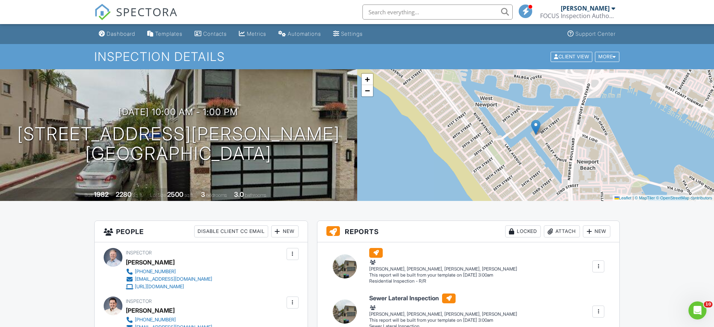
click at [121, 33] on div "Dashboard" at bounding box center [121, 33] width 29 height 6
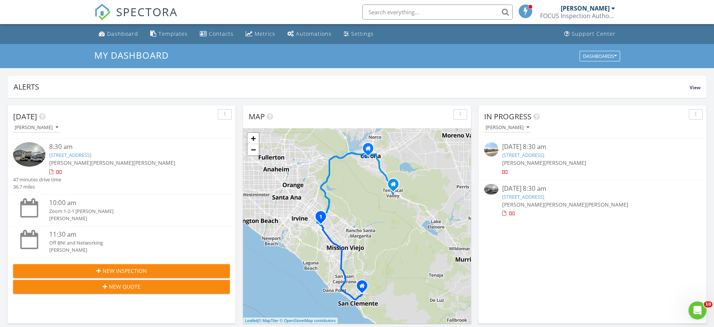
scroll to position [235, 0]
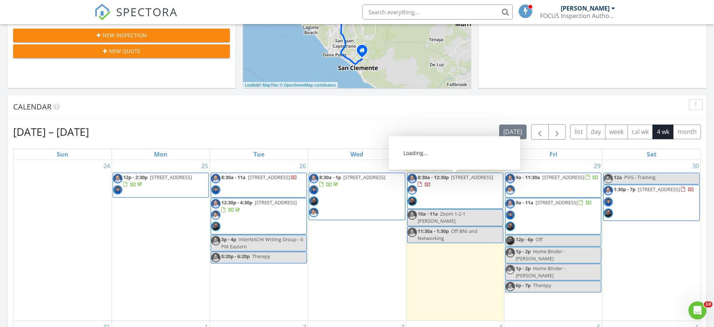
click at [469, 185] on span "8:30a - 12:30p [STREET_ADDRESS]" at bounding box center [455, 191] width 95 height 34
